Goal: Task Accomplishment & Management: Use online tool/utility

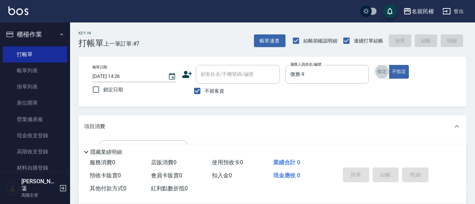
type button "true"
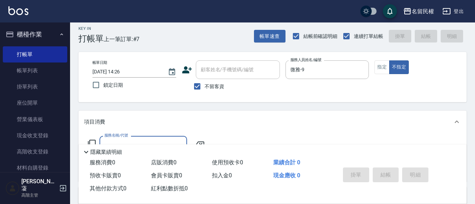
scroll to position [35, 0]
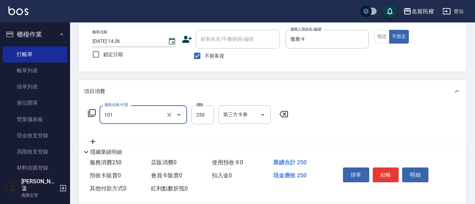
type input "不指定洗髮(101)"
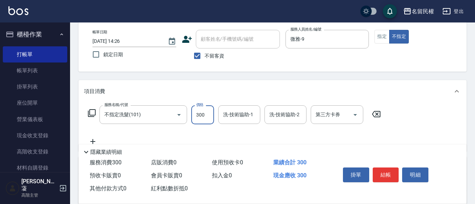
type input "300"
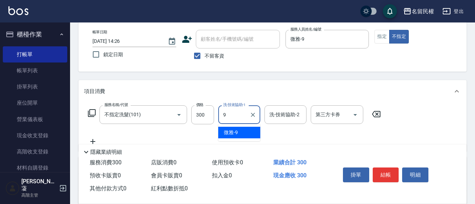
type input "微雅-9"
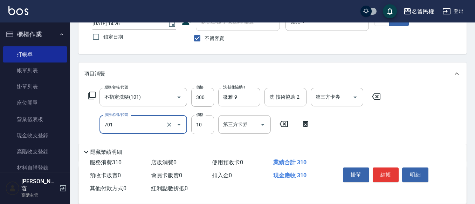
type input "潤絲(701)"
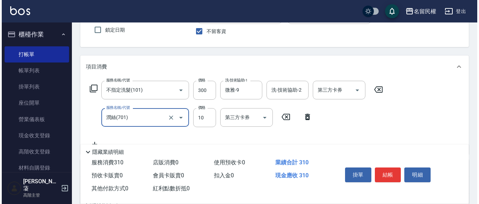
scroll to position [70, 0]
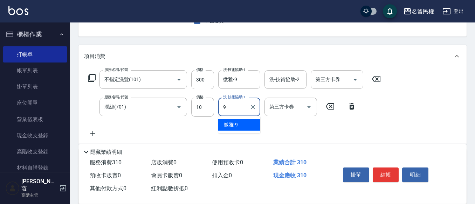
type input "微雅-9"
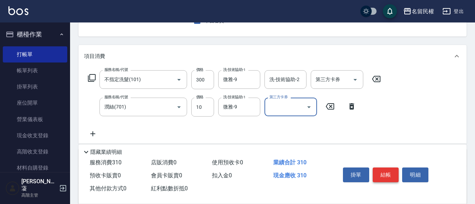
click at [386, 167] on button "結帳" at bounding box center [386, 174] width 26 height 15
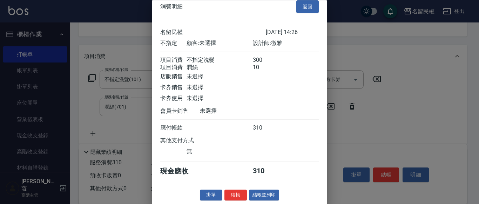
drag, startPoint x: 235, startPoint y: 193, endPoint x: 239, endPoint y: 182, distance: 11.9
click at [235, 192] on button "結帳" at bounding box center [235, 195] width 22 height 11
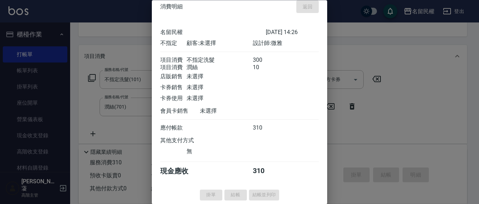
scroll to position [0, 0]
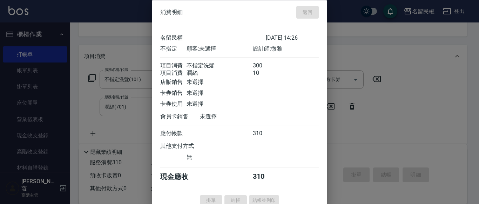
type input "[DATE] 15:18"
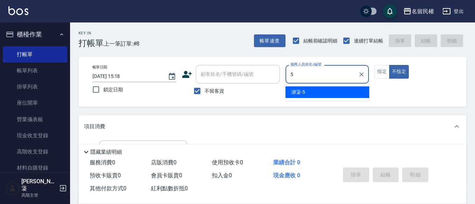
type input "瀞蓤-5"
type button "false"
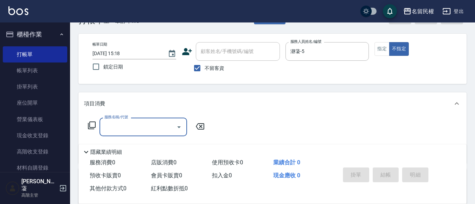
scroll to position [35, 0]
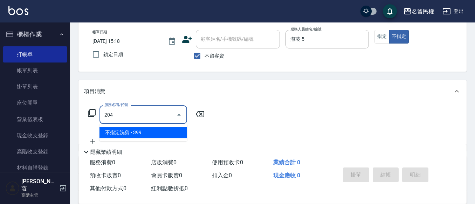
type input "不指定洗剪(204)"
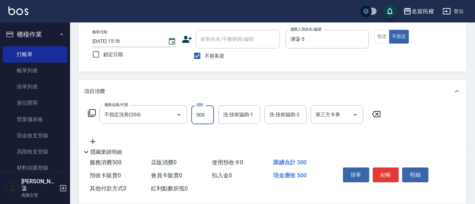
type input "500"
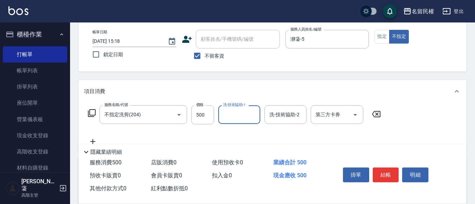
type input "8"
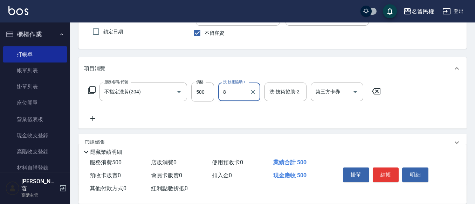
scroll to position [70, 0]
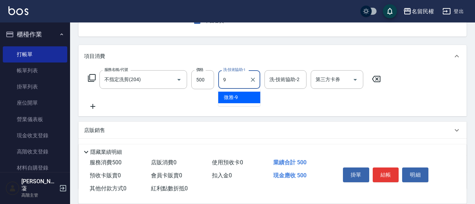
type input "微雅-9"
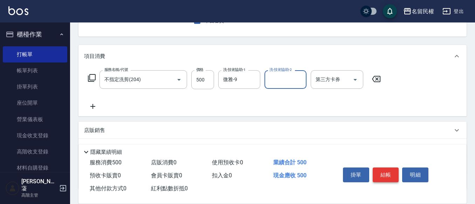
drag, startPoint x: 382, startPoint y: 169, endPoint x: 374, endPoint y: 165, distance: 8.5
click at [383, 167] on button "結帳" at bounding box center [386, 174] width 26 height 15
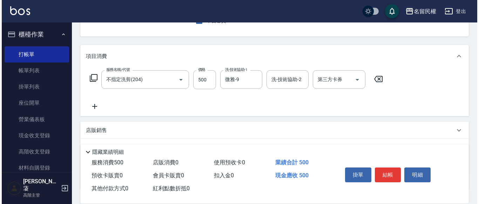
scroll to position [123, 0]
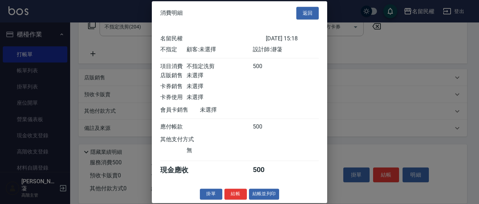
click at [386, 171] on div at bounding box center [239, 102] width 479 height 204
click at [235, 190] on button "結帳" at bounding box center [235, 193] width 22 height 11
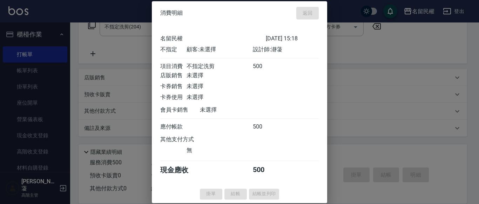
type input "[DATE] 15:40"
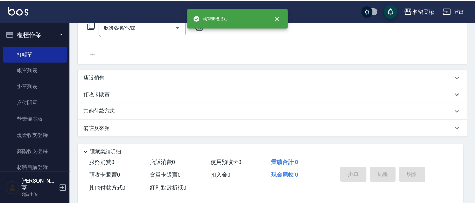
scroll to position [0, 0]
